Goal: Task Accomplishment & Management: Use online tool/utility

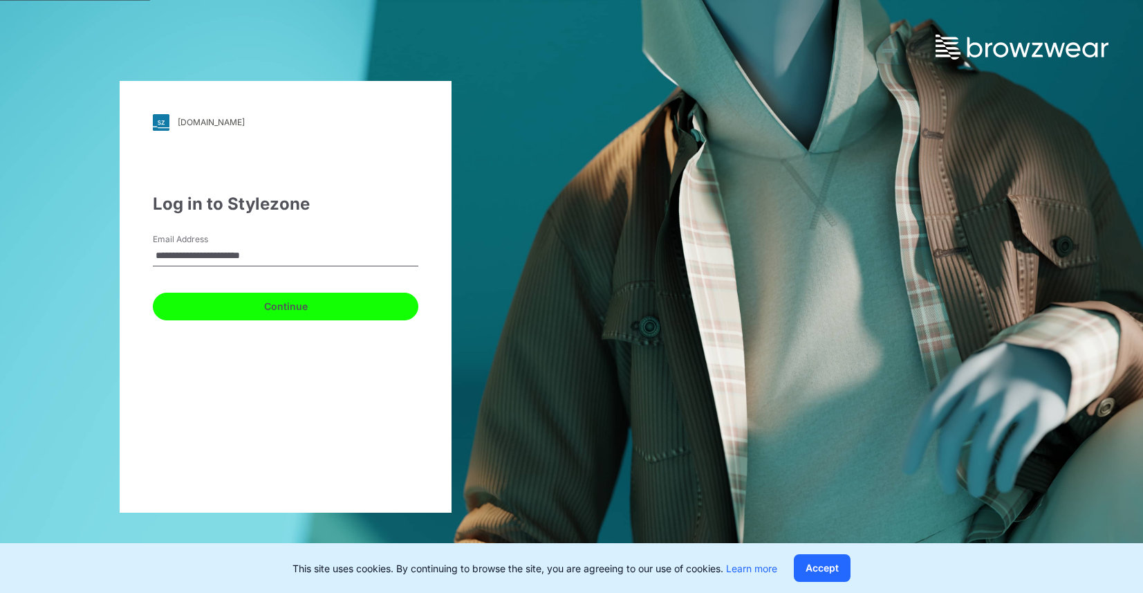
click at [202, 313] on button "Continue" at bounding box center [286, 307] width 266 height 28
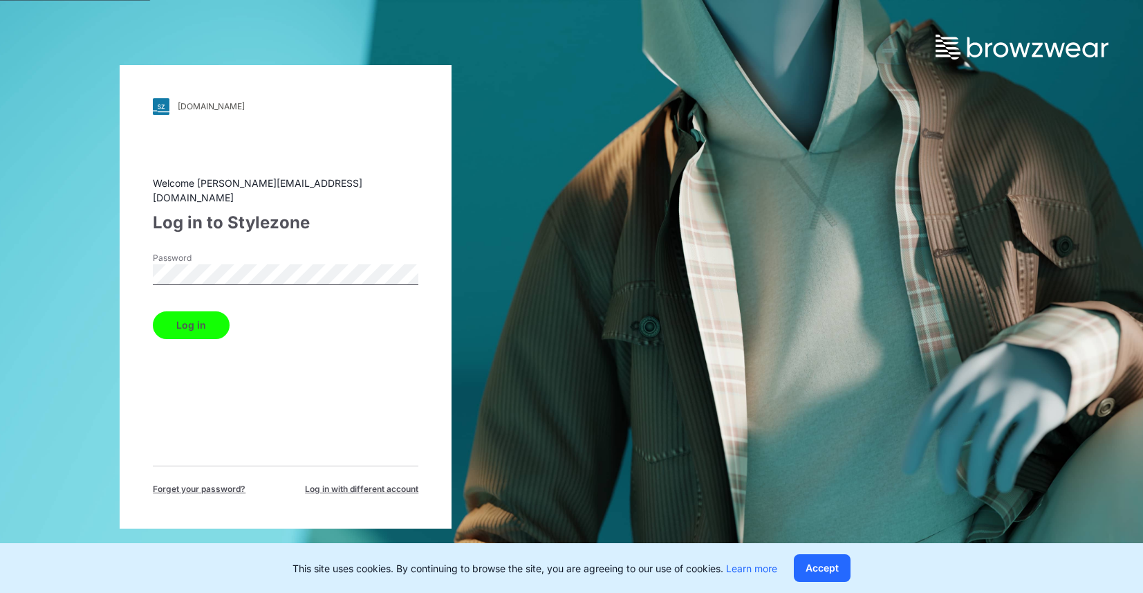
click at [153, 311] on button "Log in" at bounding box center [191, 325] width 77 height 28
